Goal: Check status: Check status

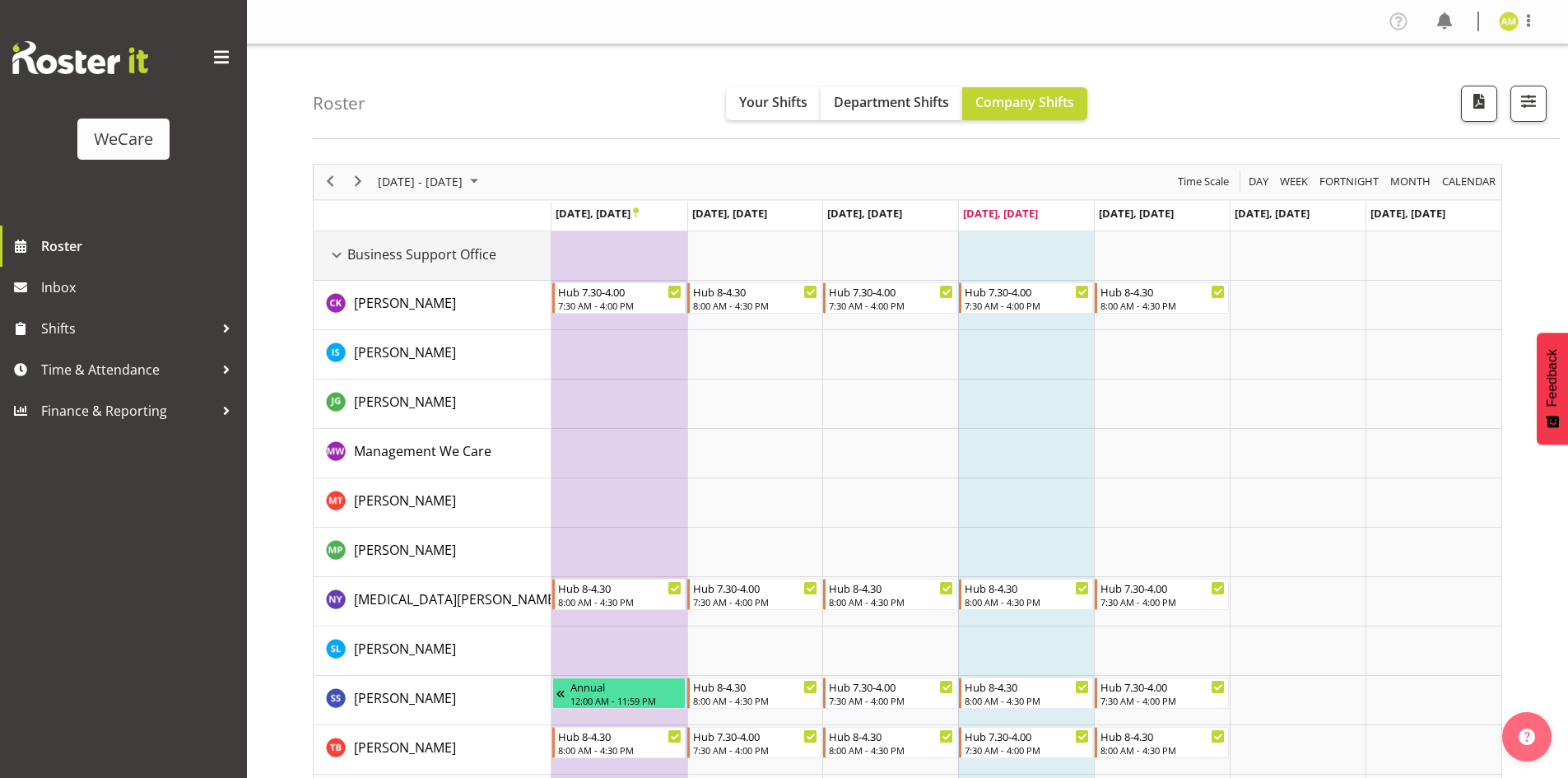
click at [329, 253] on div "Business Support Office resource" at bounding box center [337, 255] width 22 height 22
click at [342, 251] on div "Business Support Office resource" at bounding box center [337, 255] width 22 height 22
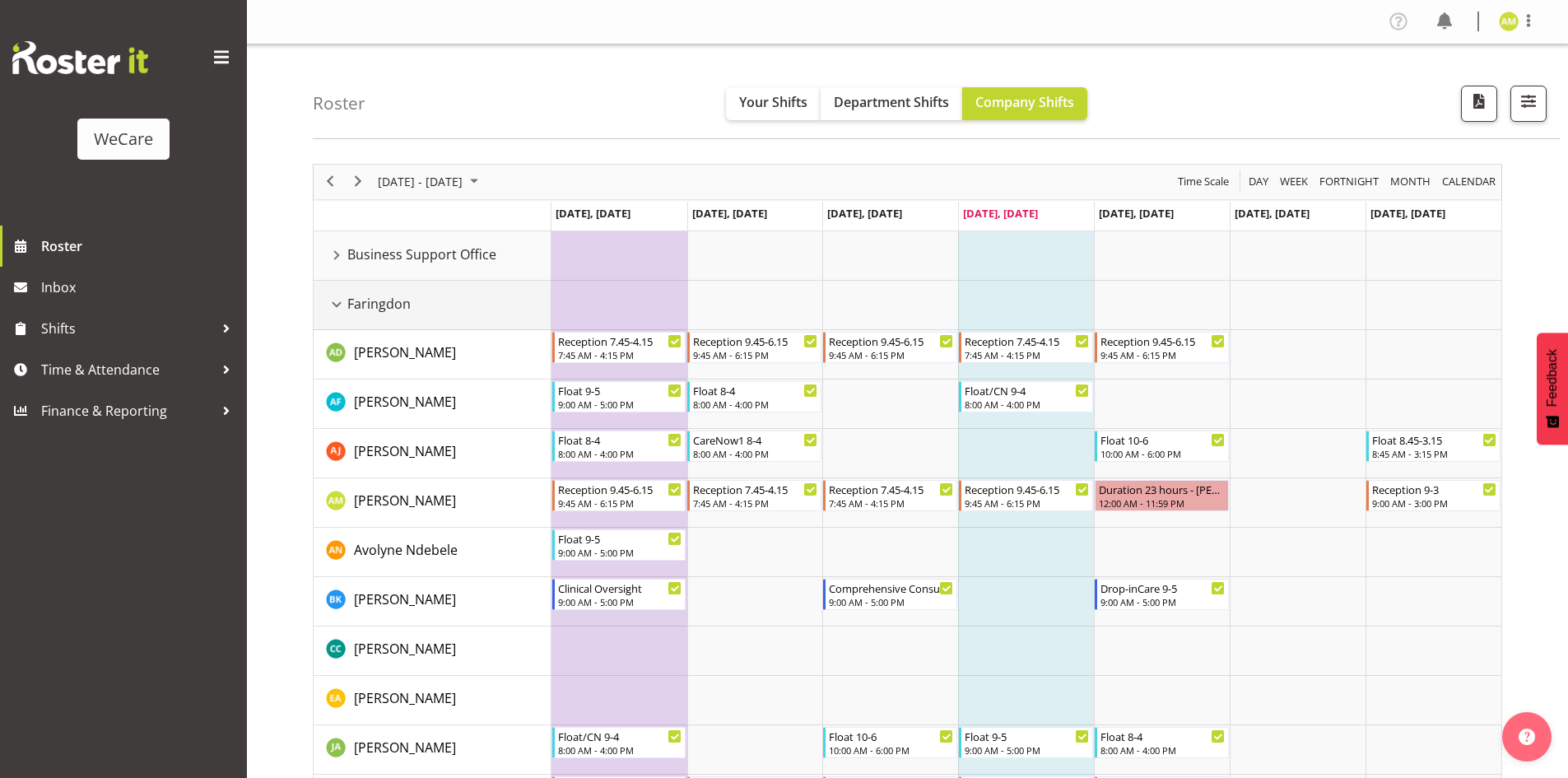
click at [332, 304] on div "Faringdon resource" at bounding box center [337, 305] width 22 height 22
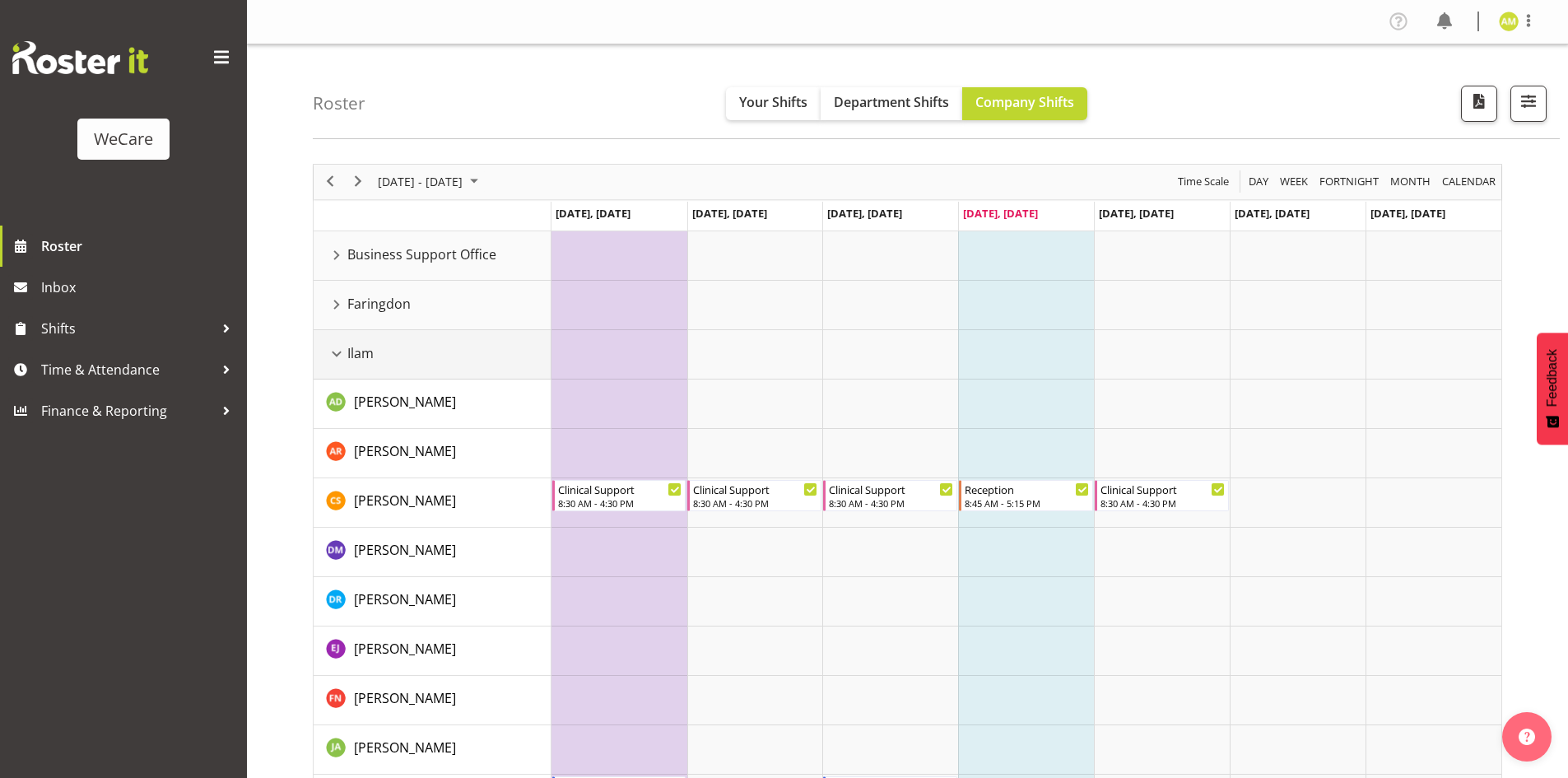
click at [334, 348] on div "Ilam resource" at bounding box center [337, 354] width 22 height 22
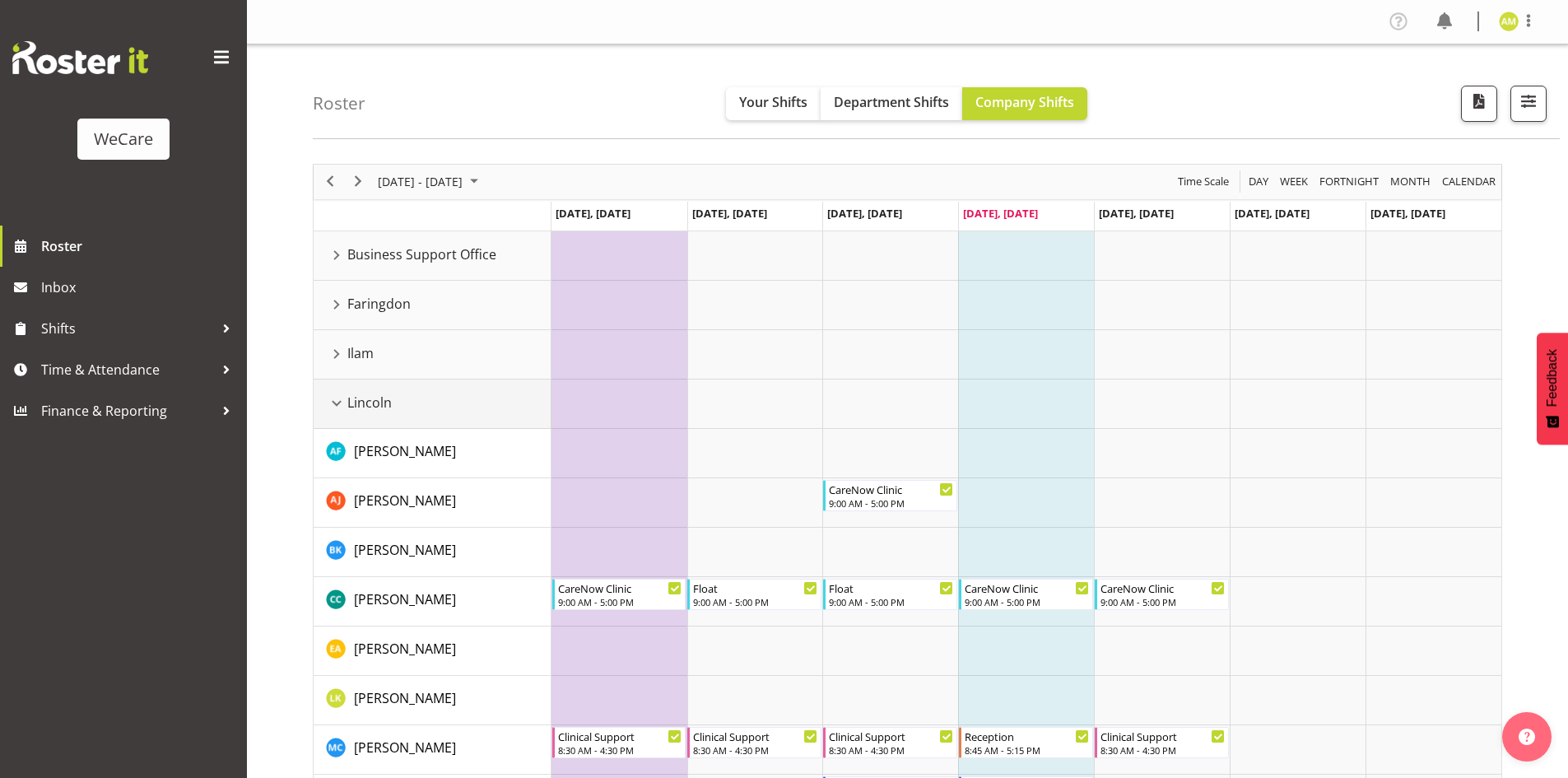
click at [331, 399] on div "Lincoln resource" at bounding box center [337, 404] width 22 height 22
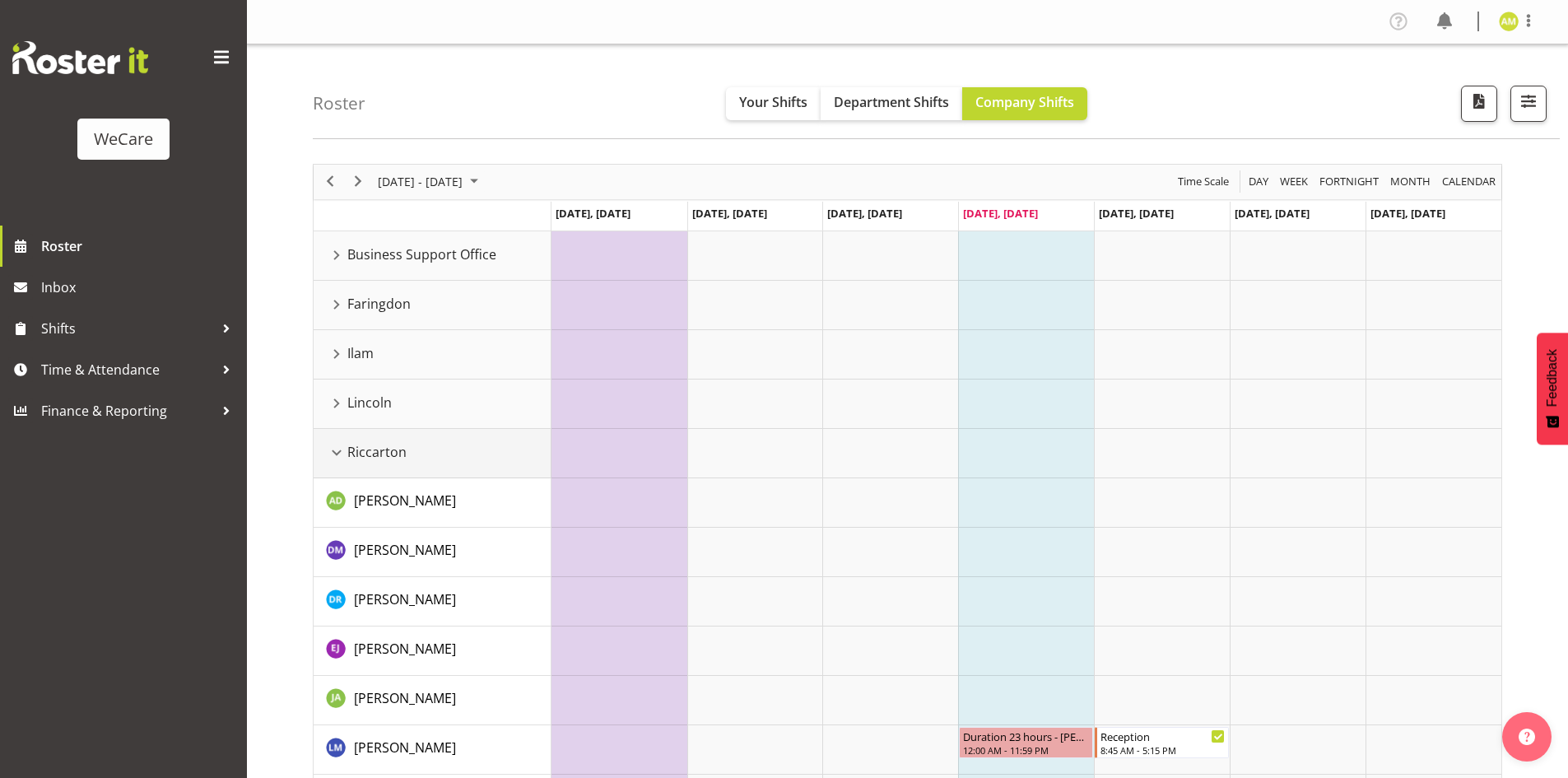
drag, startPoint x: 335, startPoint y: 457, endPoint x: 352, endPoint y: 364, distance: 94.5
click at [335, 457] on div "Riccarton resource" at bounding box center [337, 453] width 22 height 22
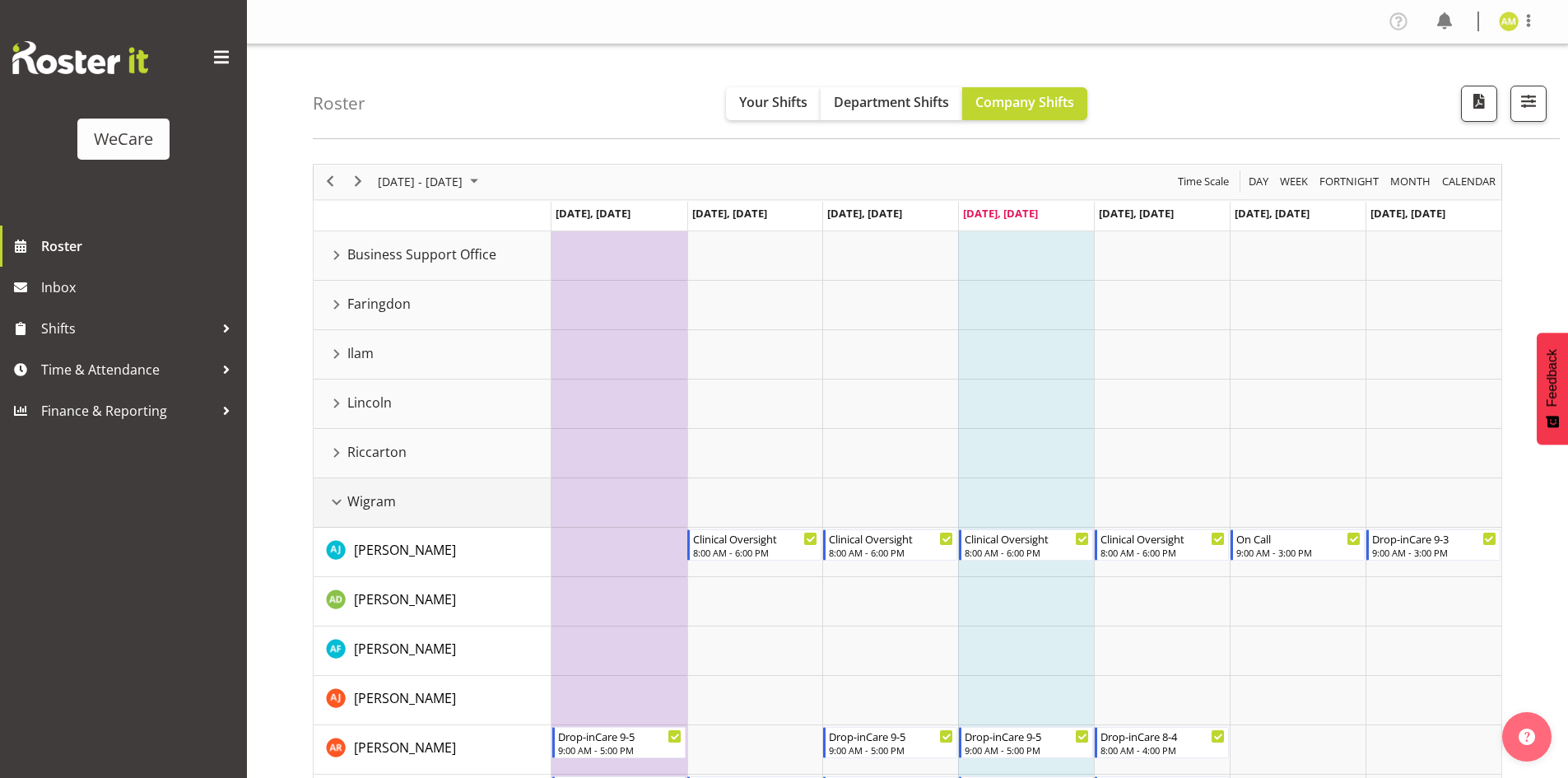
click at [336, 496] on div "Wigram resource" at bounding box center [337, 503] width 22 height 22
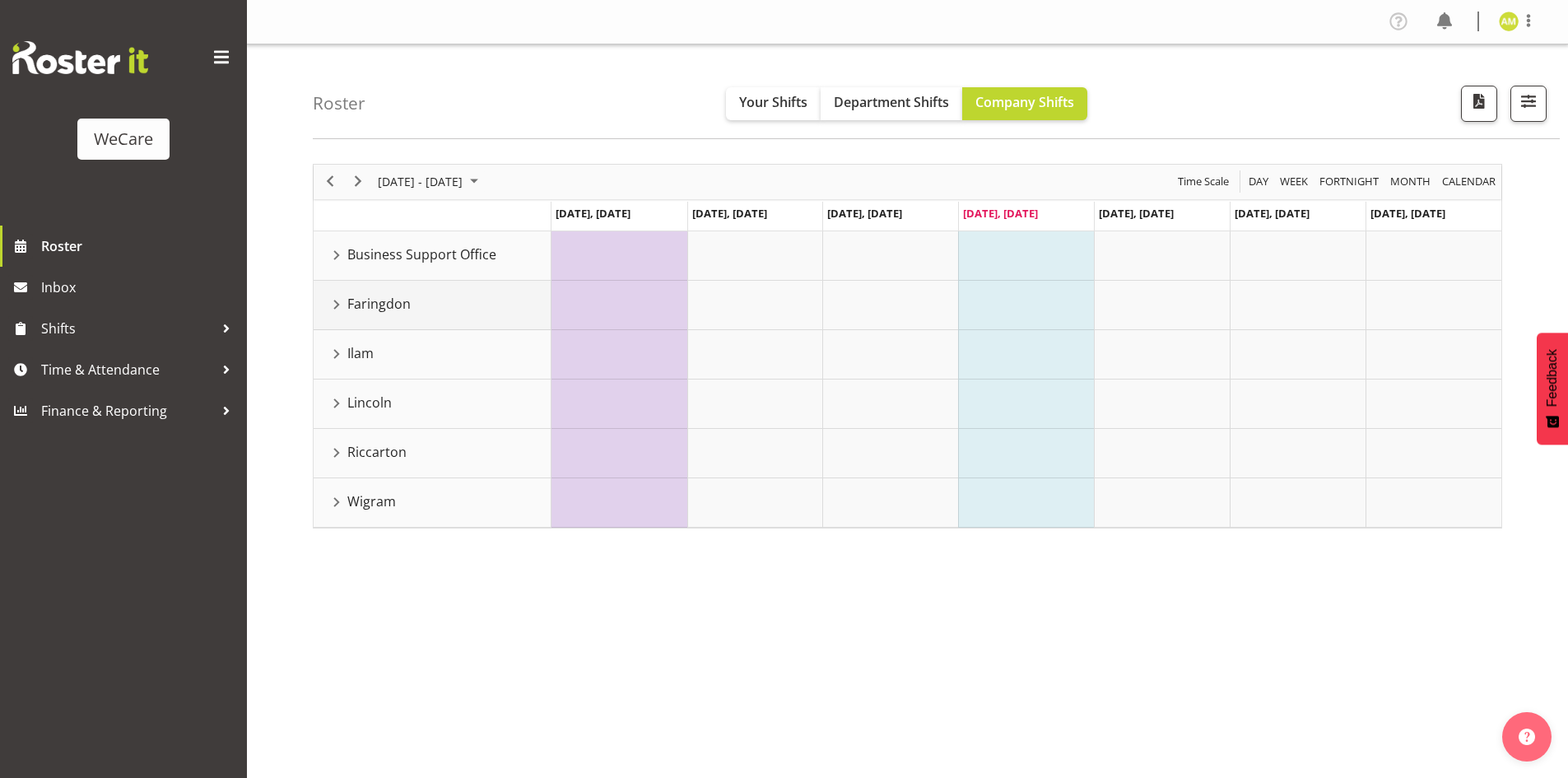
click at [336, 308] on div "Faringdon resource" at bounding box center [337, 305] width 22 height 22
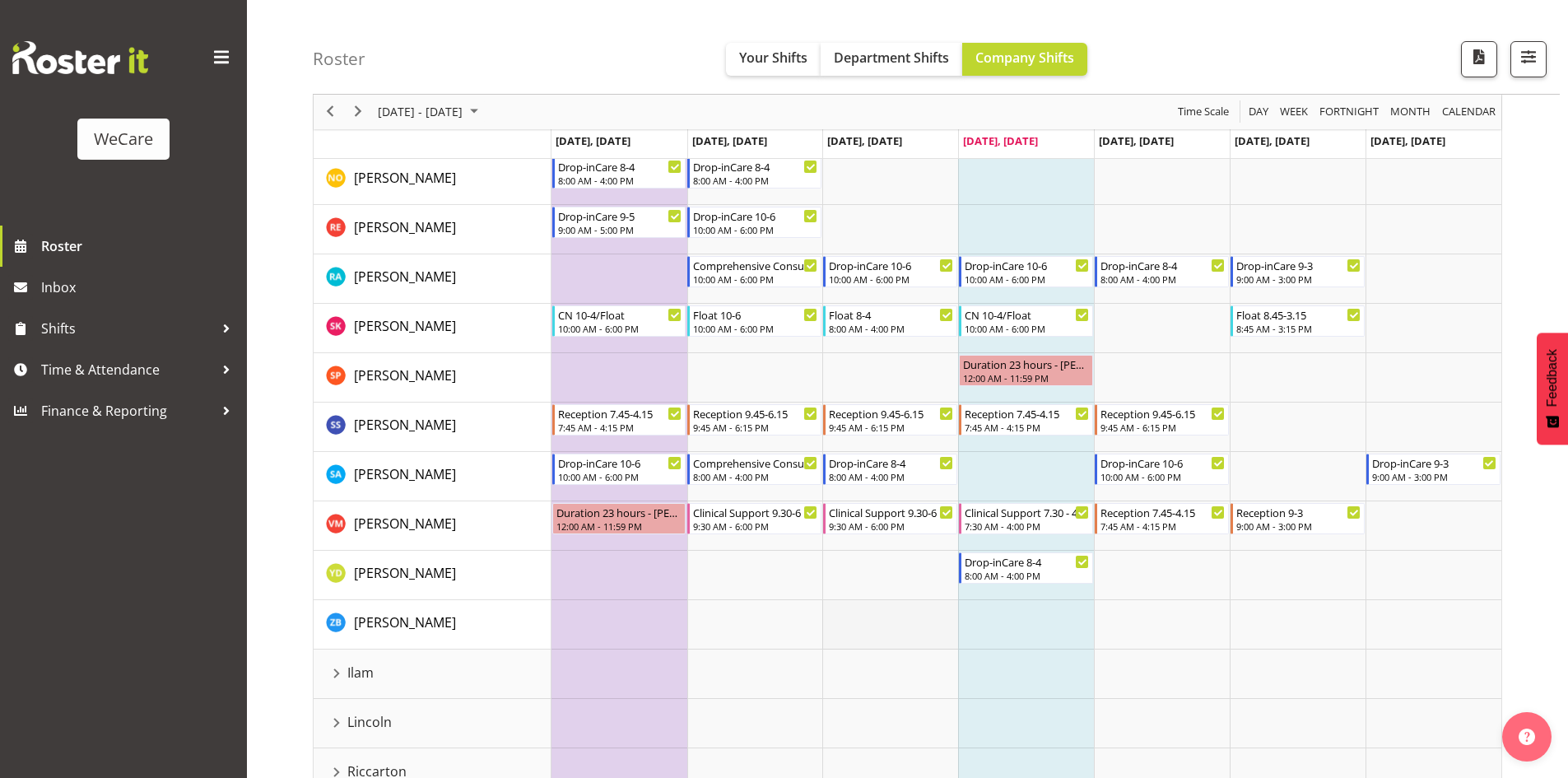
scroll to position [520, 0]
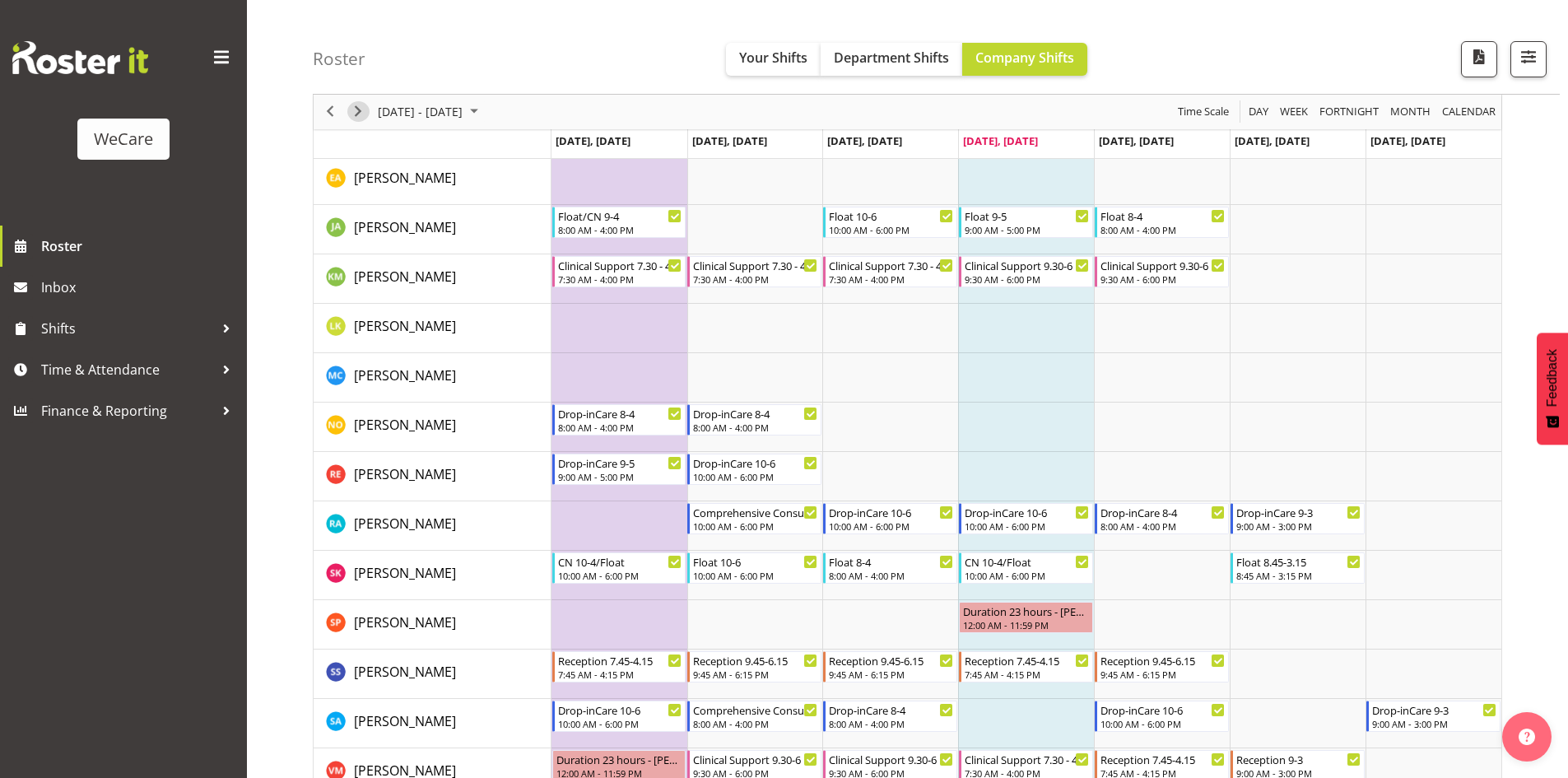
click at [365, 116] on span "Next" at bounding box center [358, 112] width 20 height 21
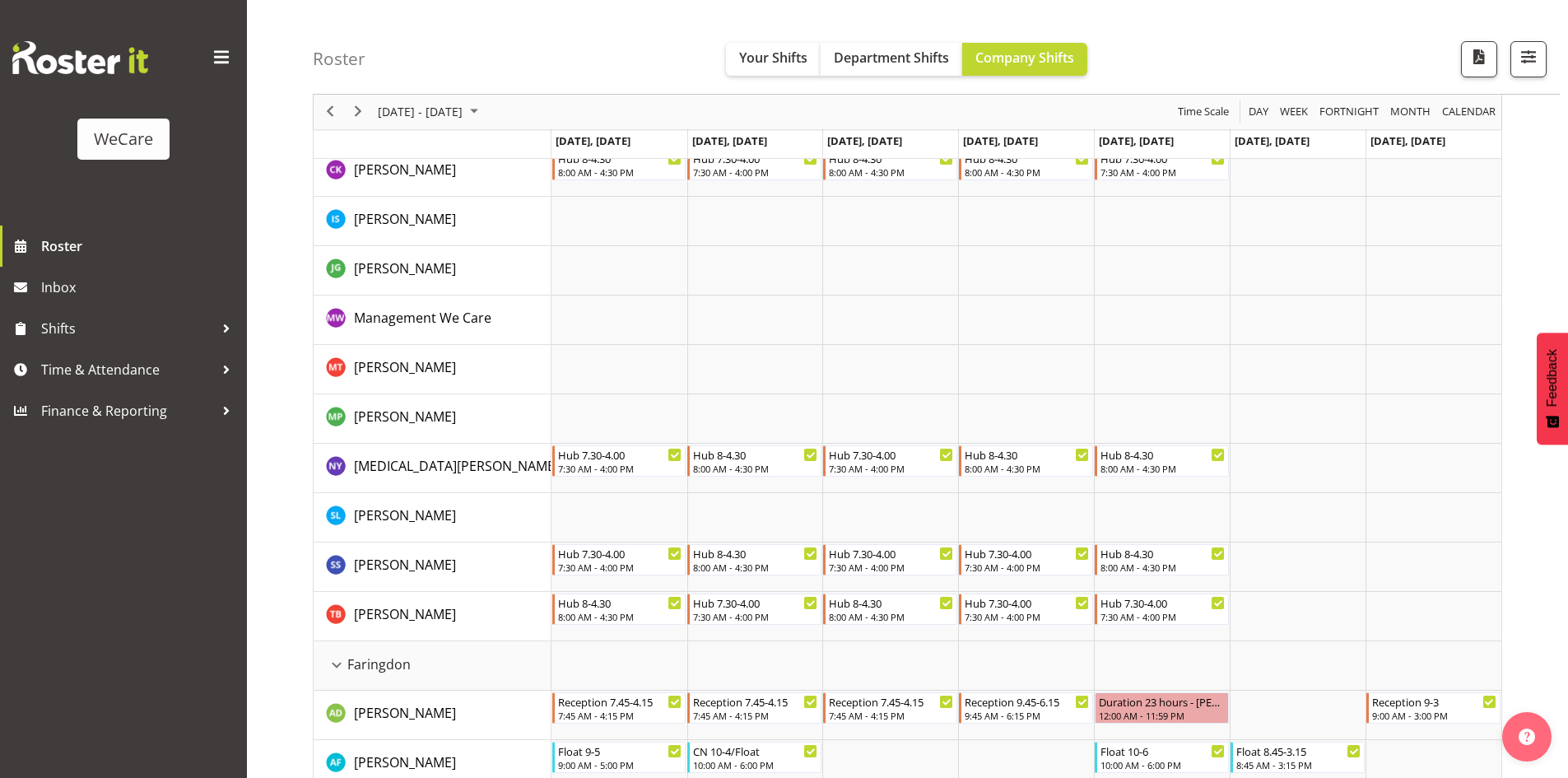
scroll to position [1, 0]
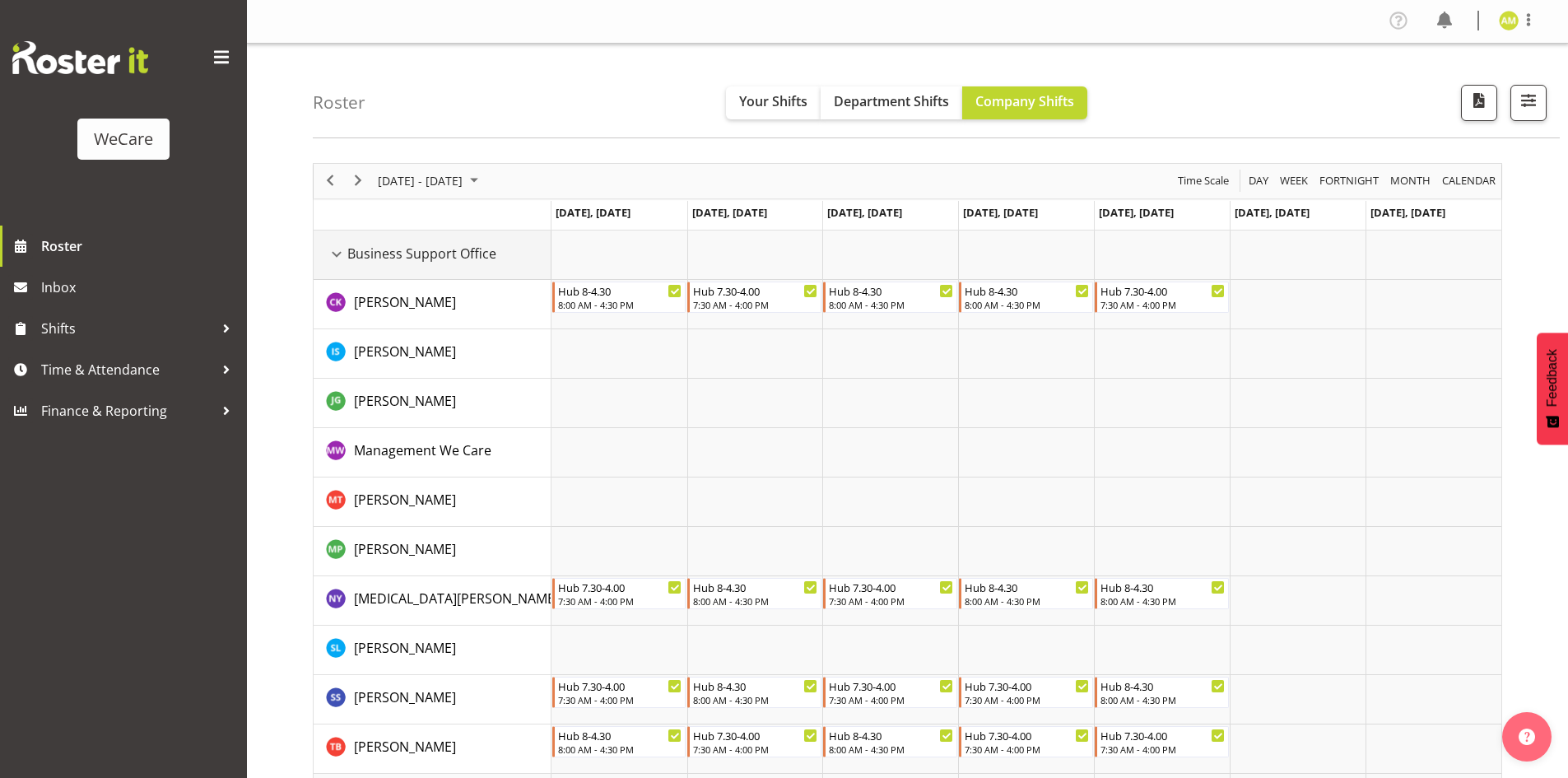
click at [332, 254] on div "Business Support Office resource" at bounding box center [337, 254] width 22 height 22
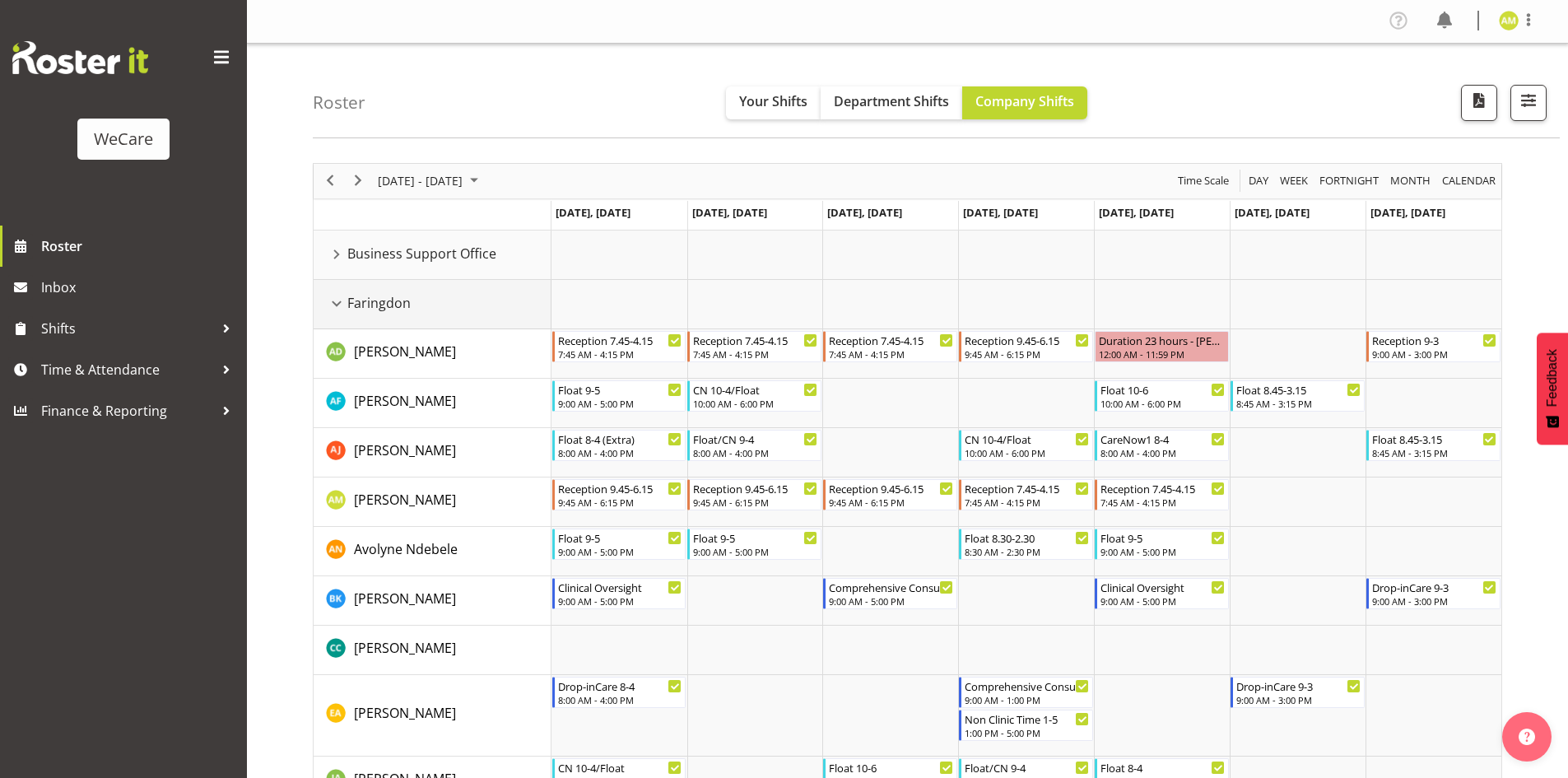
click at [338, 306] on div "Faringdon resource" at bounding box center [337, 304] width 22 height 22
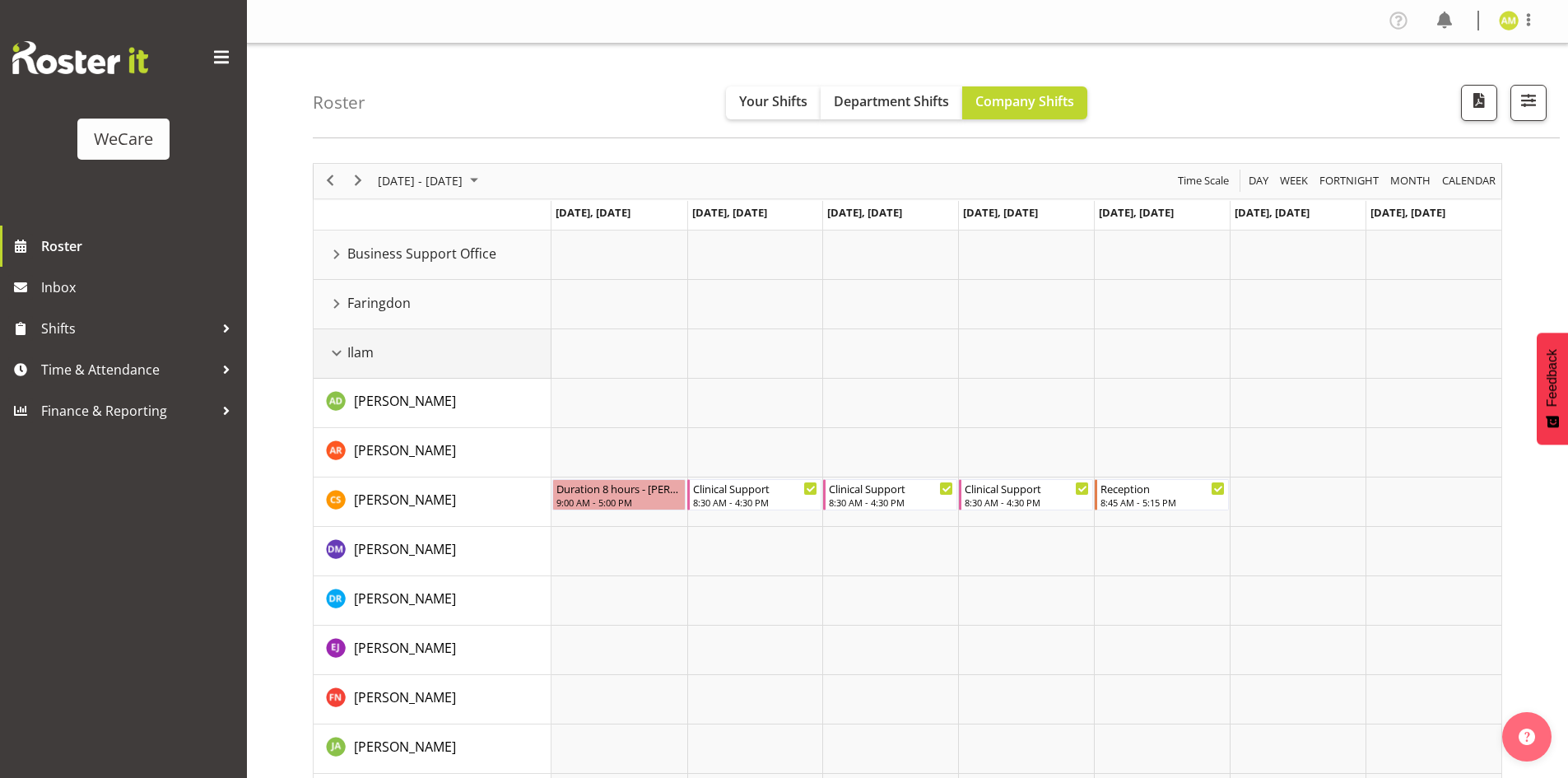
click at [340, 356] on div "Ilam resource" at bounding box center [337, 353] width 22 height 22
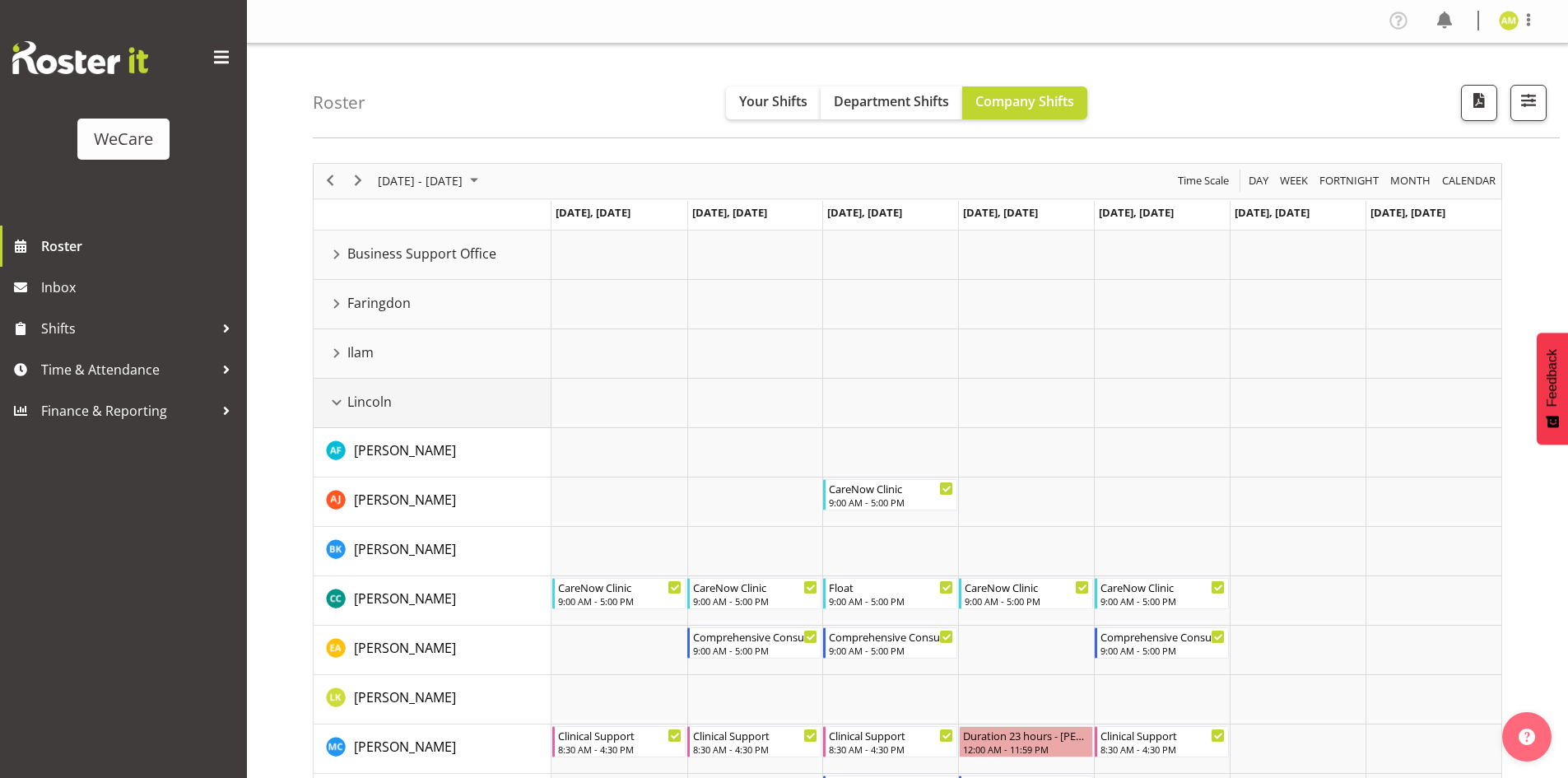
click at [336, 409] on div "Lincoln resource" at bounding box center [337, 403] width 22 height 22
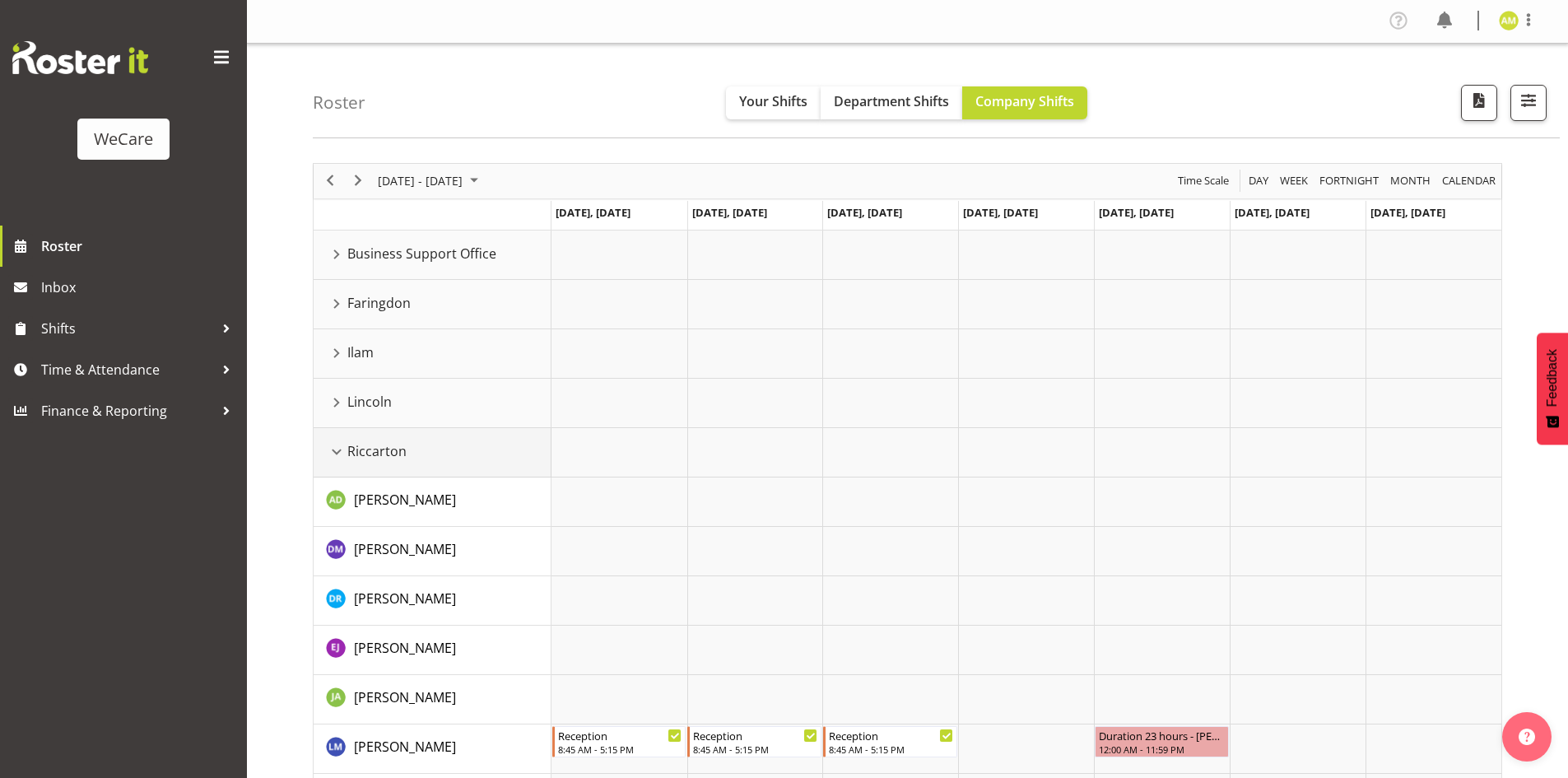
click at [335, 456] on div "Riccarton resource" at bounding box center [337, 452] width 22 height 22
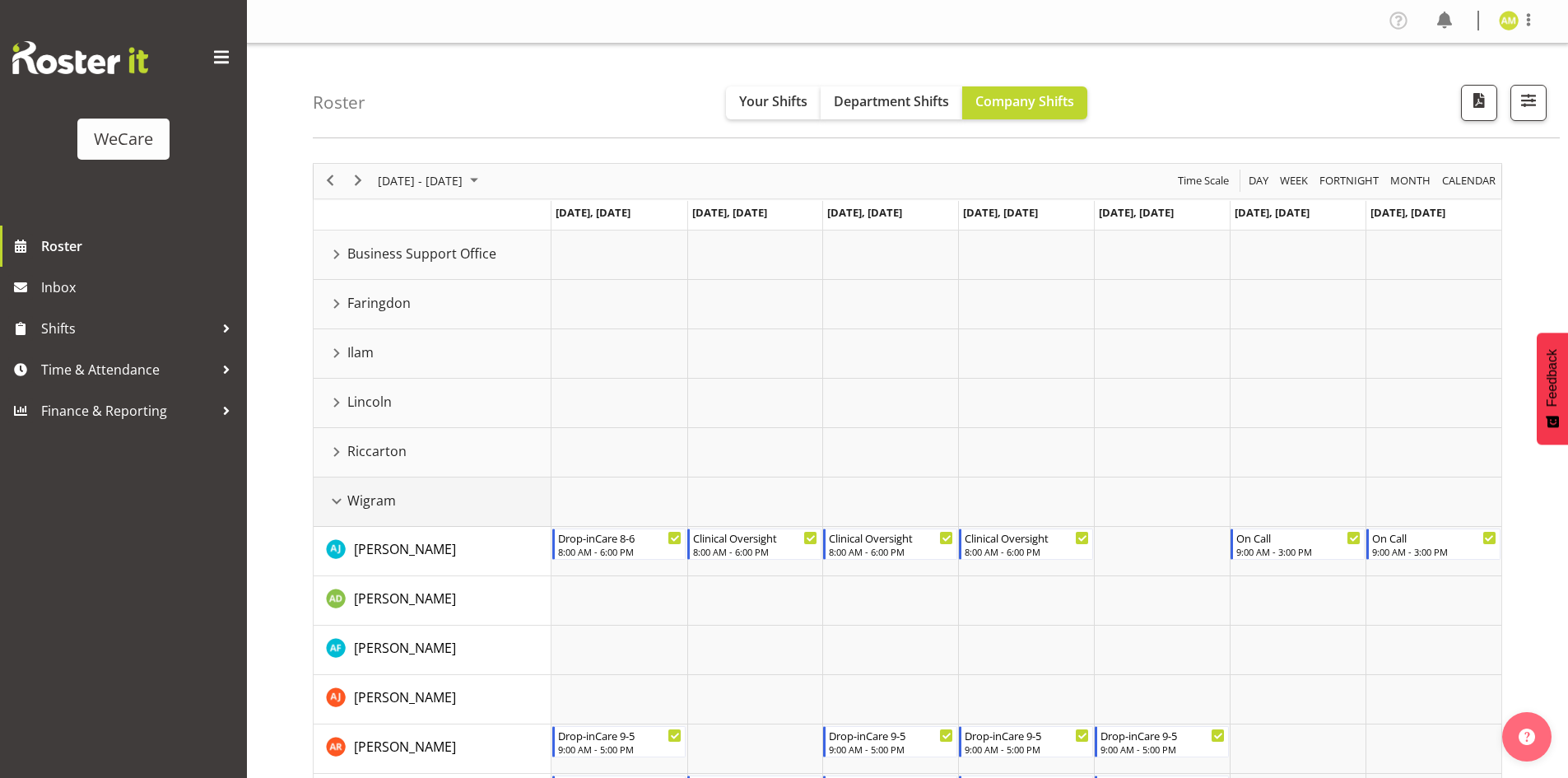
click at [336, 495] on div "Wigram resource" at bounding box center [337, 502] width 22 height 22
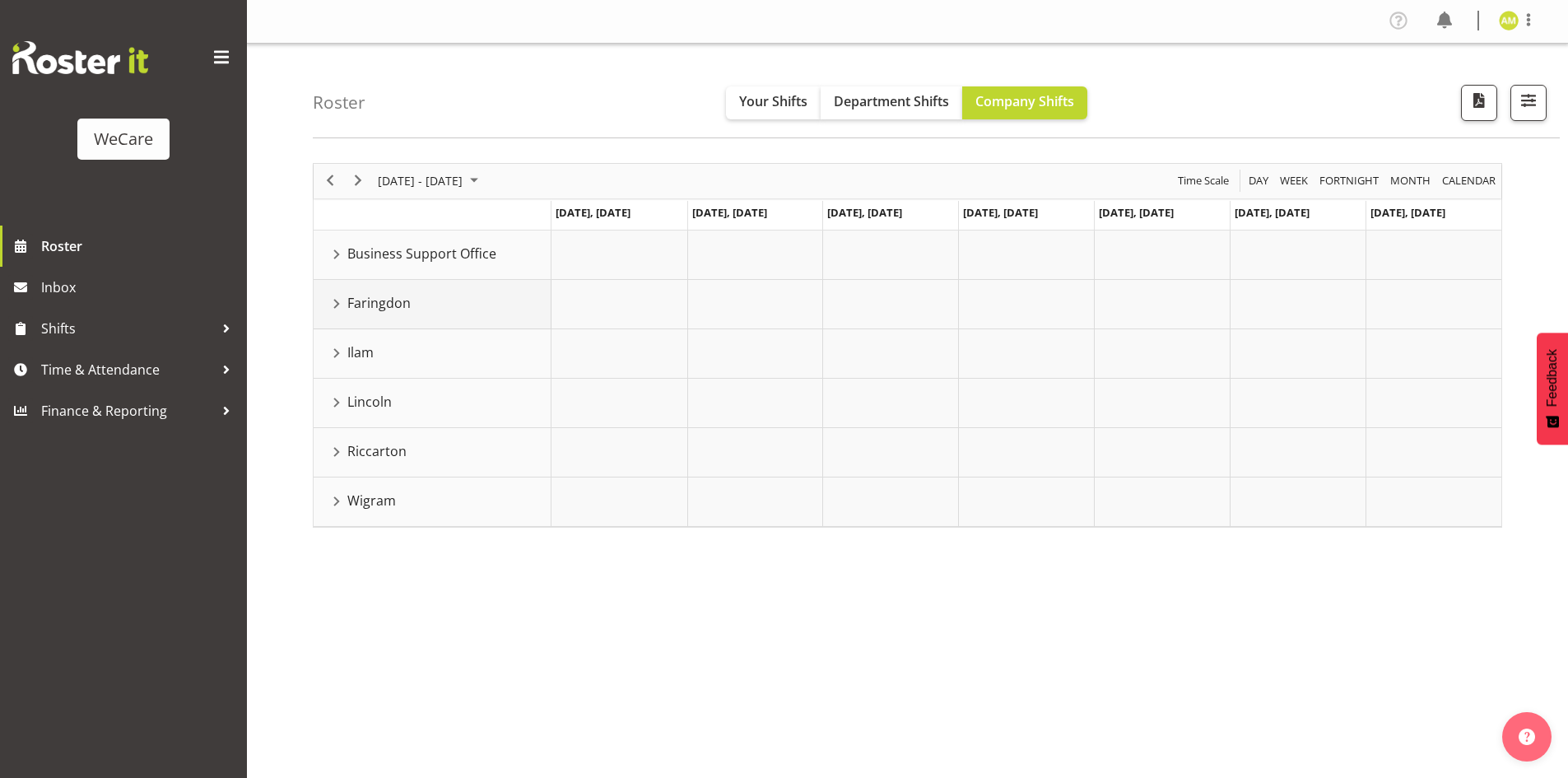
click at [332, 298] on div "Faringdon resource" at bounding box center [337, 304] width 22 height 22
